Goal: Check status: Check status

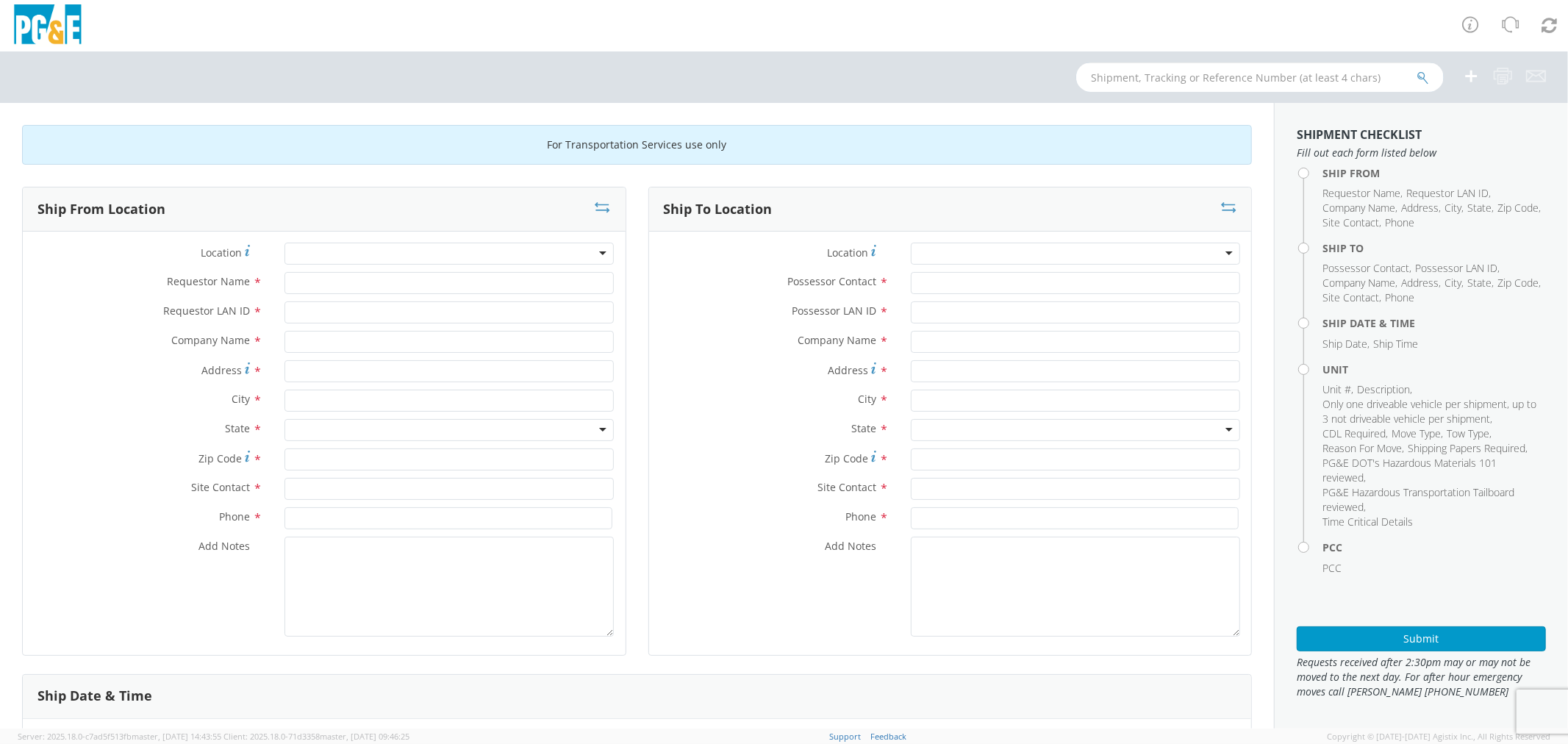
click at [1166, 76] on input "text" at bounding box center [1259, 77] width 368 height 30
type input "B42860"
click at [1417, 70] on button "submit" at bounding box center [1423, 79] width 13 height 18
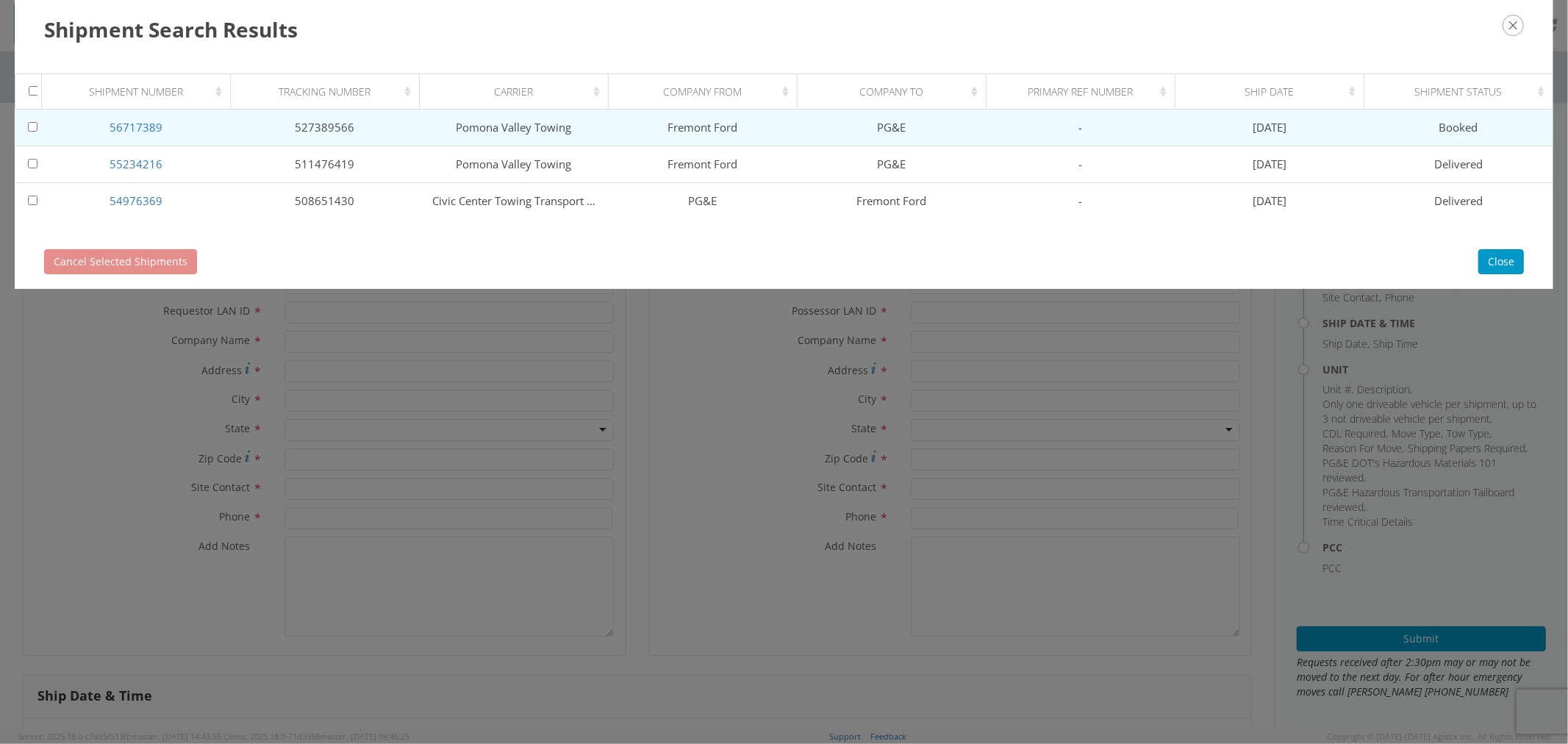
click at [107, 129] on td "56717389" at bounding box center [136, 128] width 189 height 36
click at [113, 129] on link "56717389" at bounding box center [136, 127] width 53 height 14
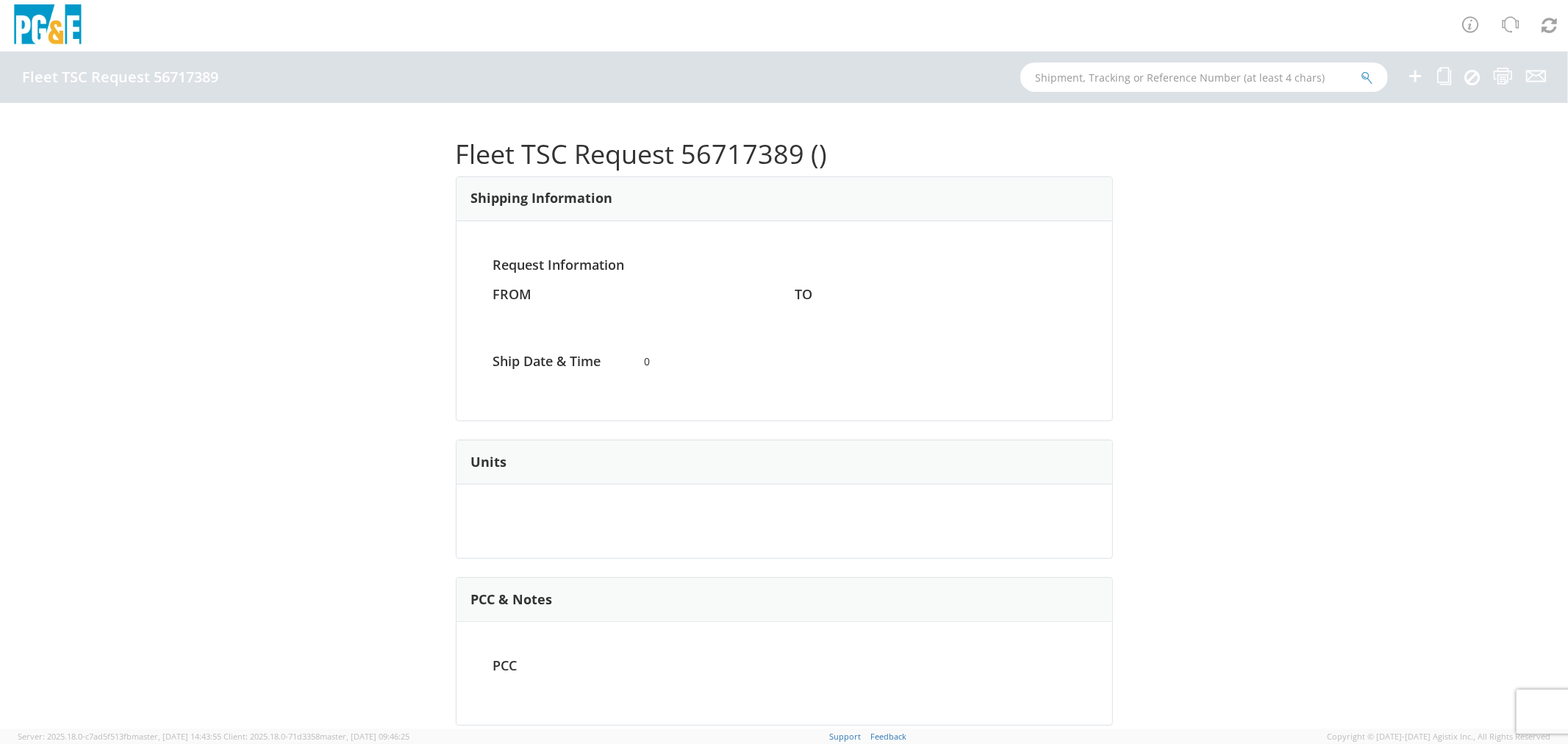
click at [1255, 316] on div "Fleet TSC Request 56717389 () Shipping Information Request Information FROM TO …" at bounding box center [784, 416] width 1568 height 626
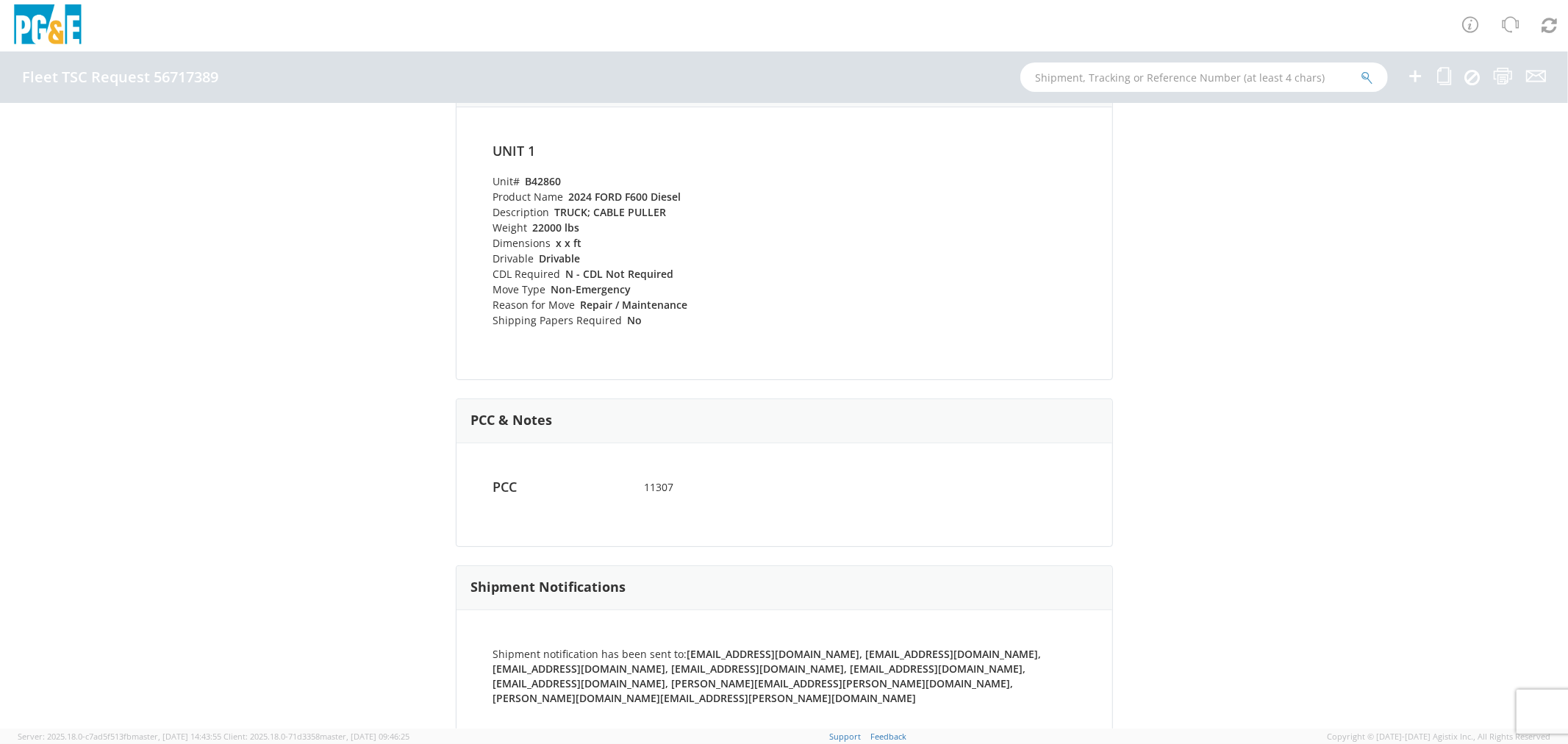
scroll to position [3, 0]
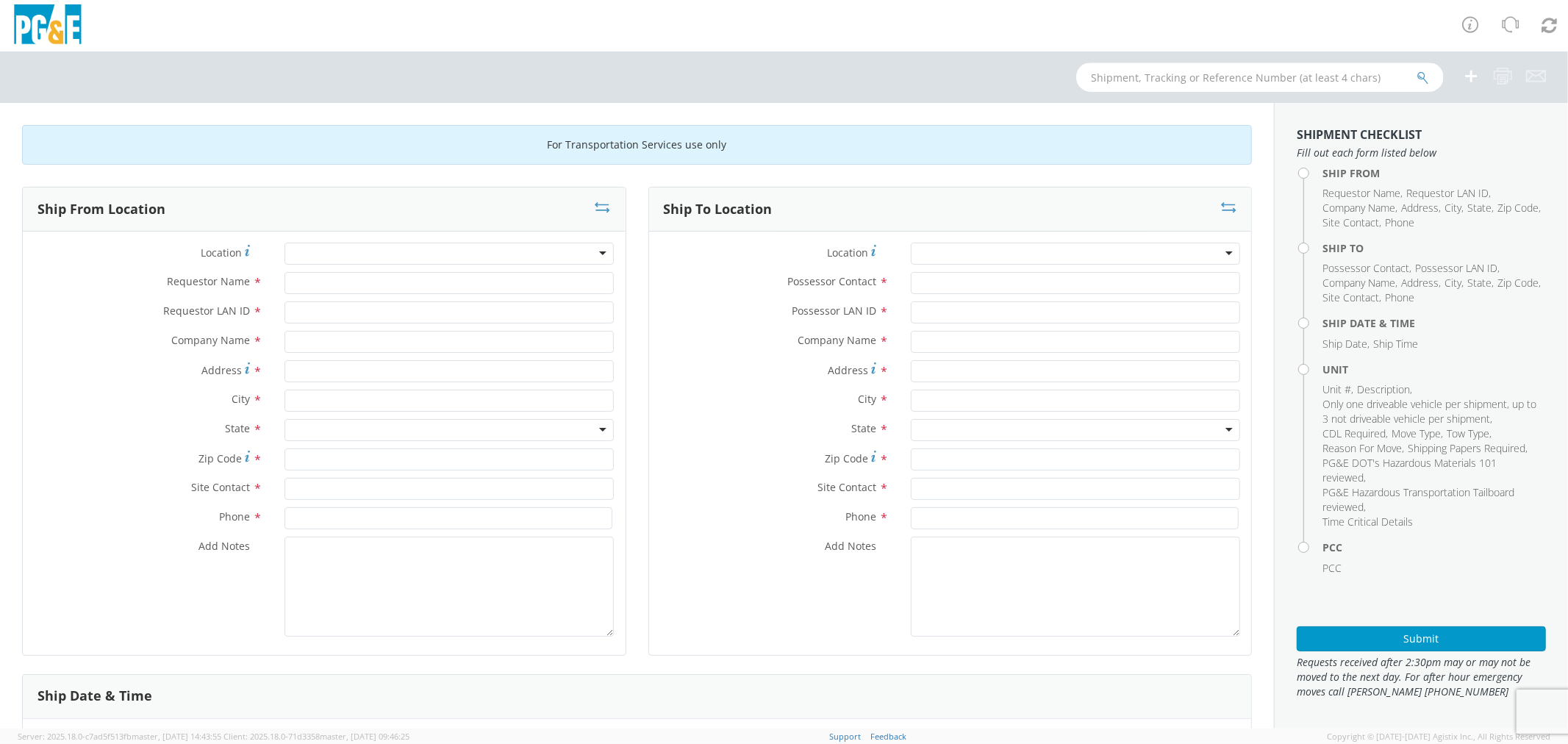
click at [1313, 74] on input "text" at bounding box center [1259, 77] width 368 height 30
type input "B29447"
click at [1417, 70] on button "submit" at bounding box center [1423, 79] width 13 height 18
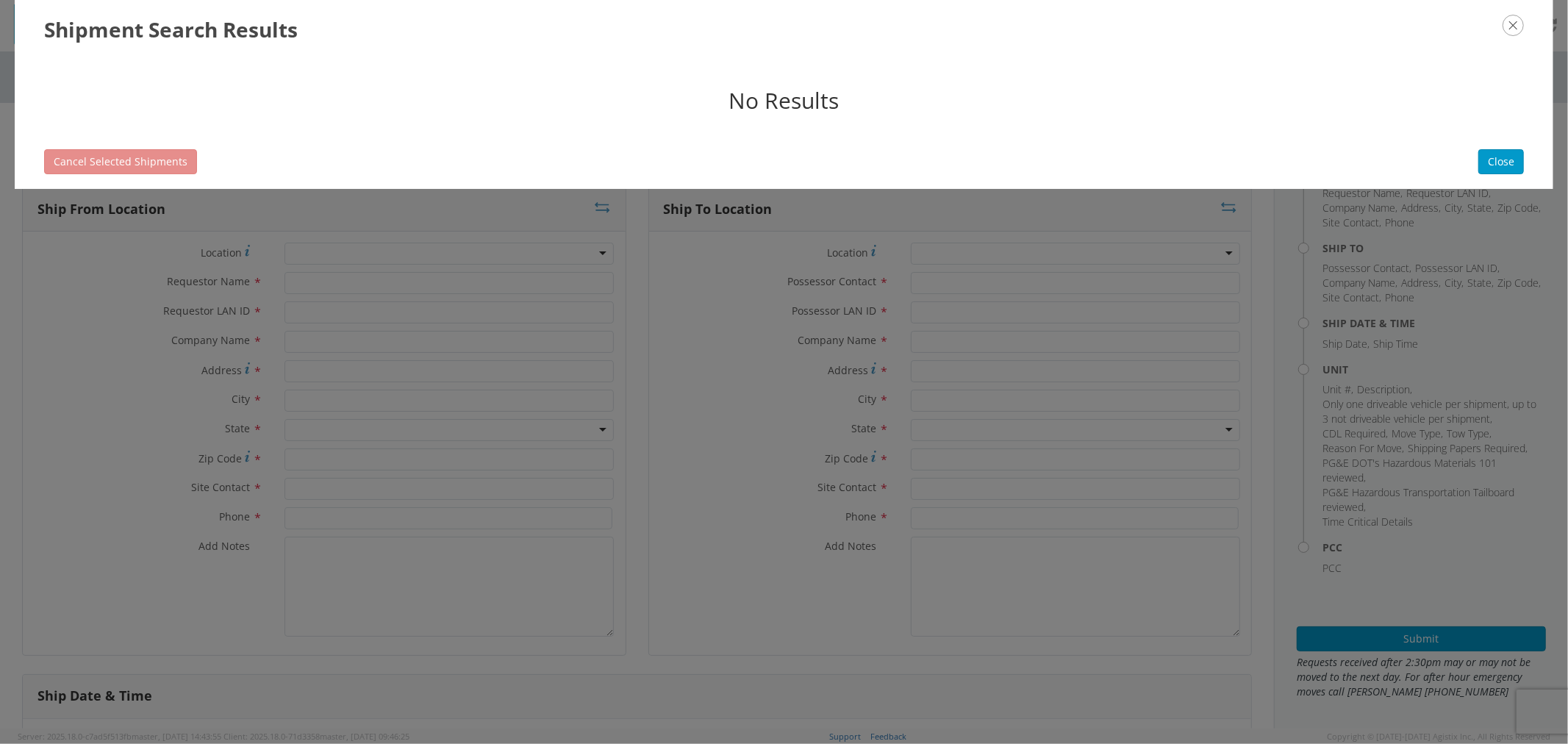
click at [1512, 25] on icon "button" at bounding box center [1513, 25] width 21 height 21
